Goal: Task Accomplishment & Management: Manage account settings

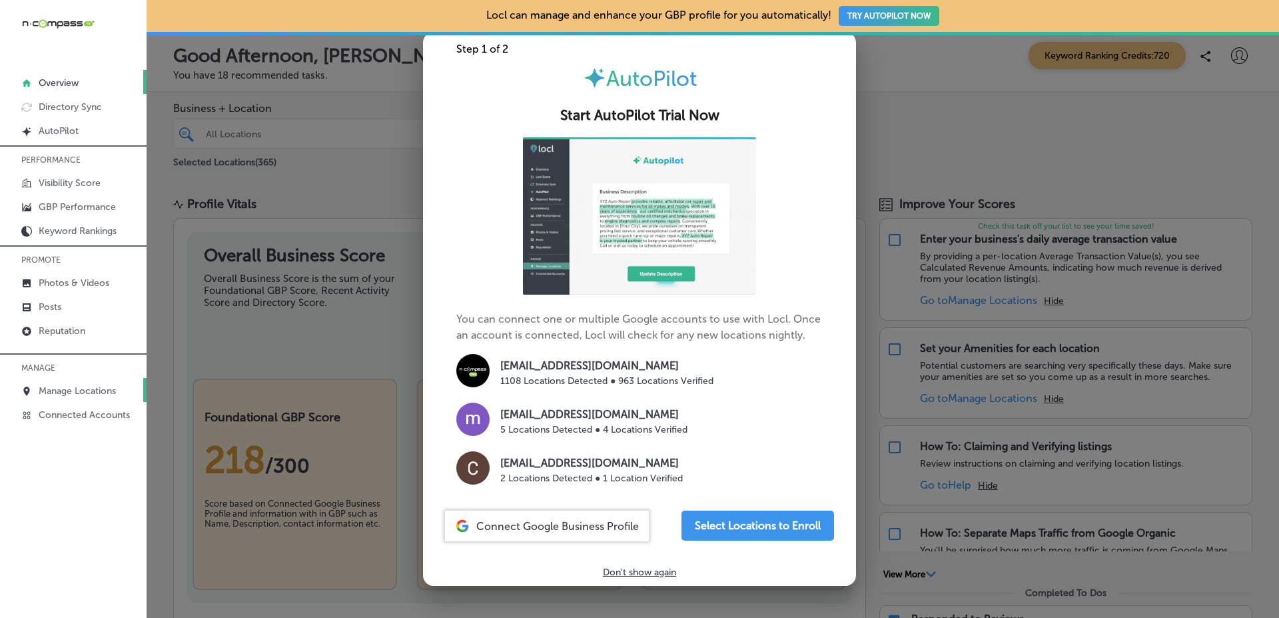
click at [101, 394] on p "Manage Locations" at bounding box center [77, 390] width 77 height 11
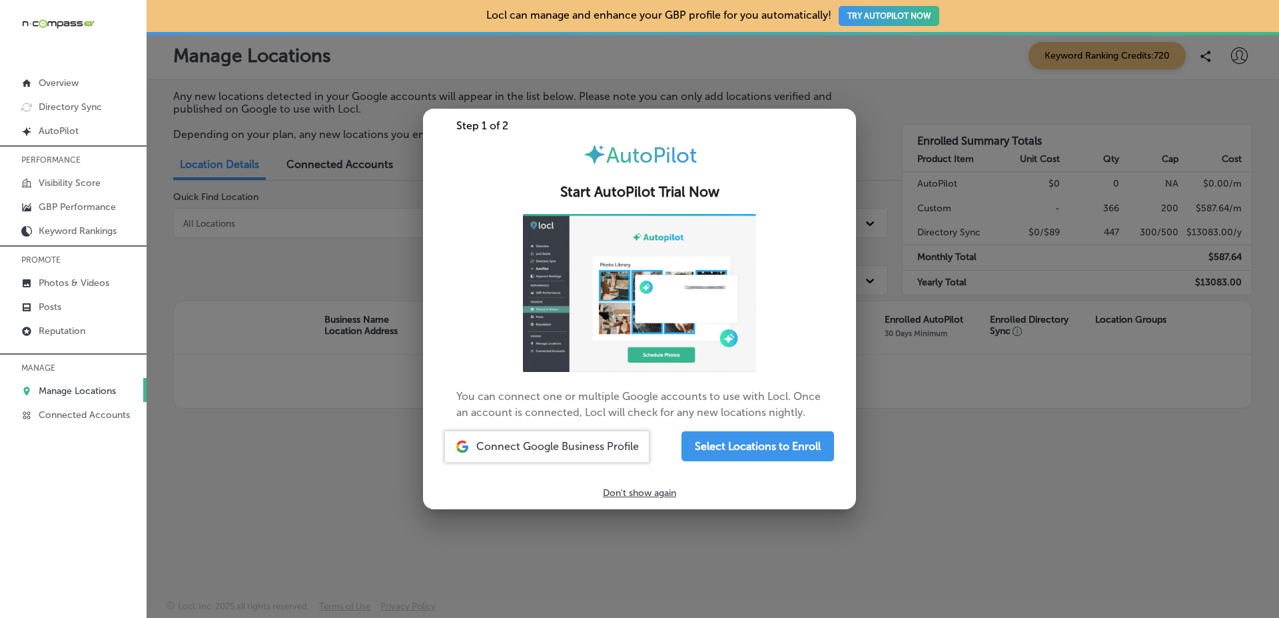
click at [402, 294] on div at bounding box center [639, 309] width 1279 height 618
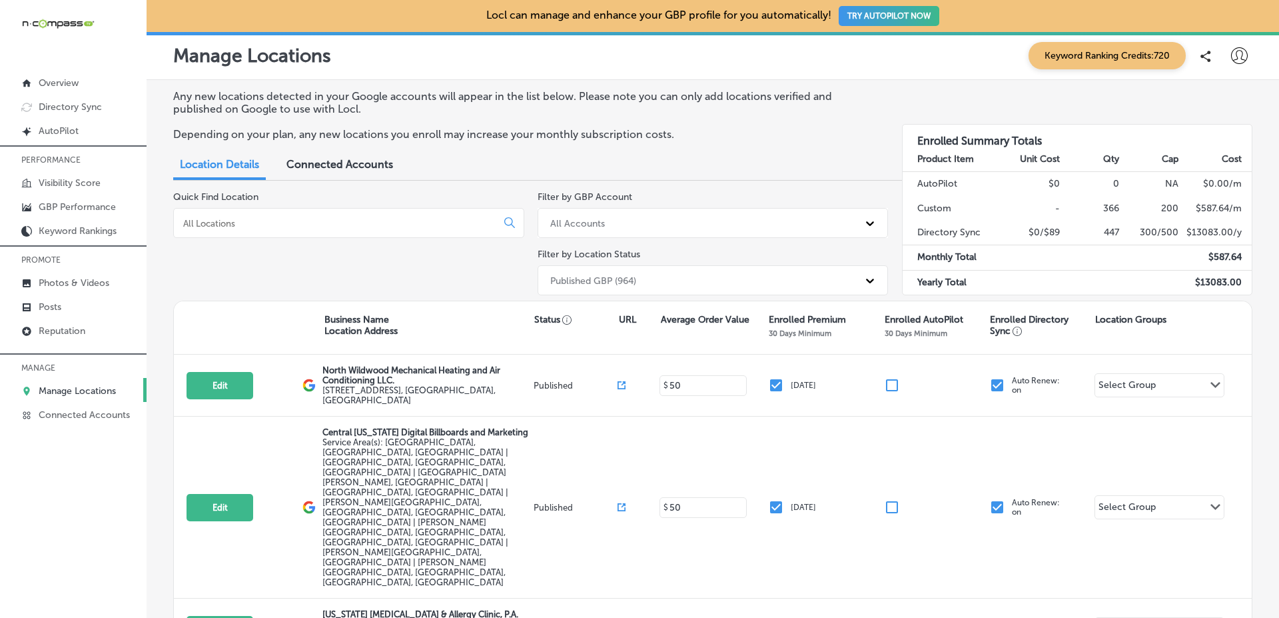
click at [406, 270] on div "Quick Find Location" at bounding box center [348, 245] width 351 height 109
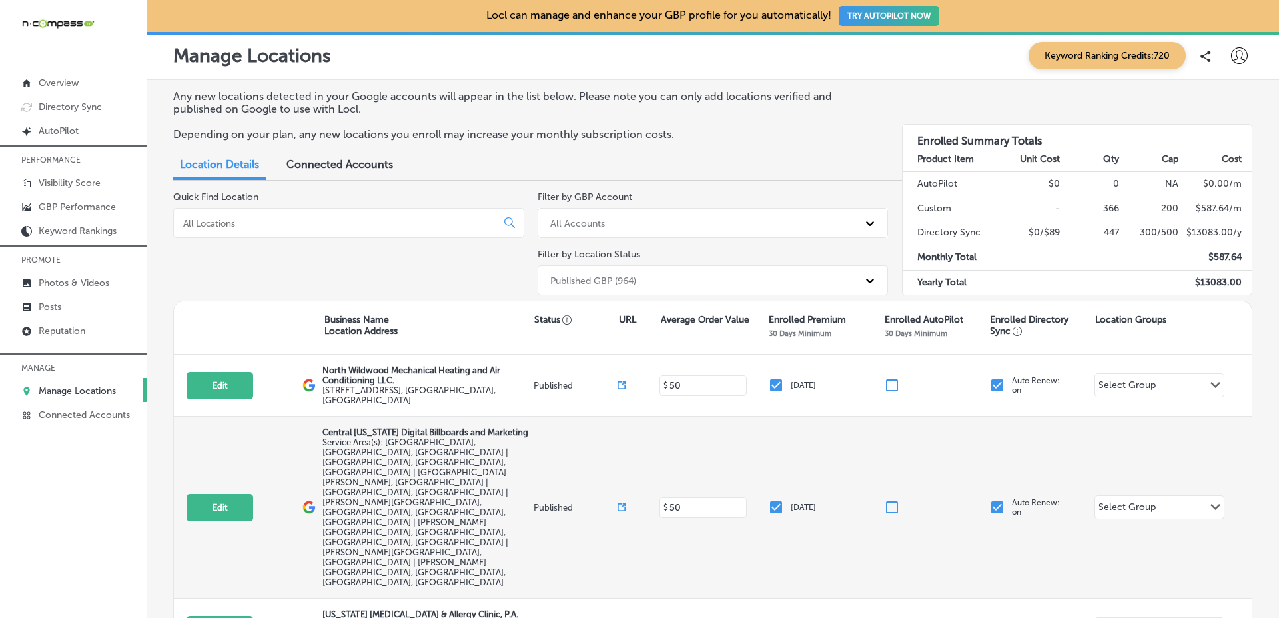
click at [330, 427] on p "Central [US_STATE] Digital Billboards and Marketing" at bounding box center [426, 432] width 208 height 10
